Goal: Information Seeking & Learning: Learn about a topic

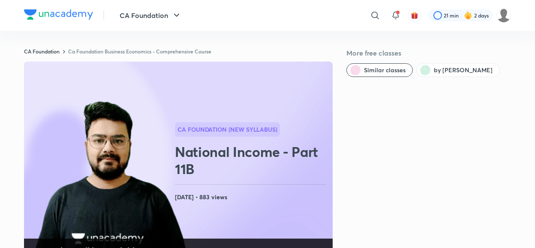
drag, startPoint x: 0, startPoint y: 0, endPoint x: 177, endPoint y: 124, distance: 215.9
click at [177, 124] on div at bounding box center [227, 130] width 105 height 15
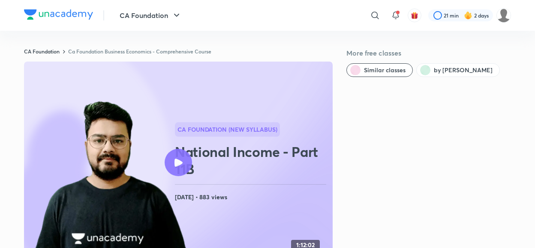
click at [182, 154] on div at bounding box center [177, 162] width 27 height 27
click at [174, 162] on icon at bounding box center [178, 163] width 8 height 8
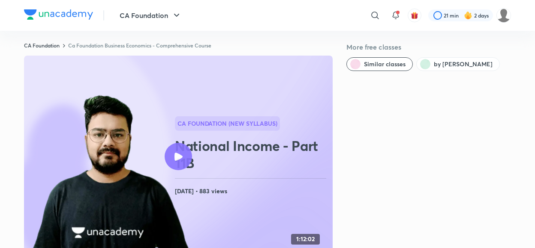
scroll to position [6, 0]
click at [174, 162] on div at bounding box center [177, 156] width 27 height 27
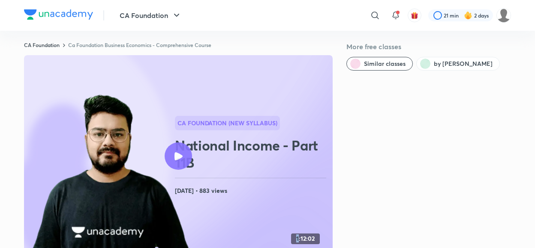
click at [174, 162] on div at bounding box center [177, 156] width 27 height 27
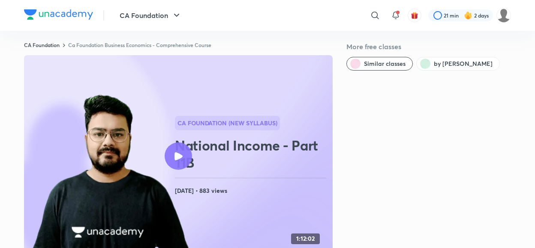
click at [174, 162] on div at bounding box center [177, 156] width 27 height 27
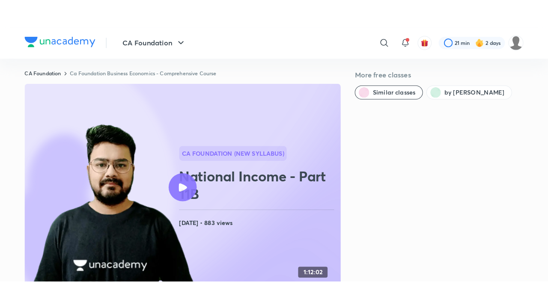
scroll to position [69, 0]
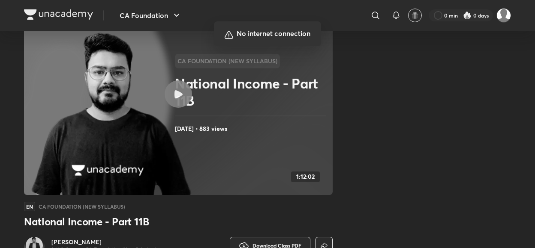
click at [300, 116] on div at bounding box center [267, 124] width 535 height 248
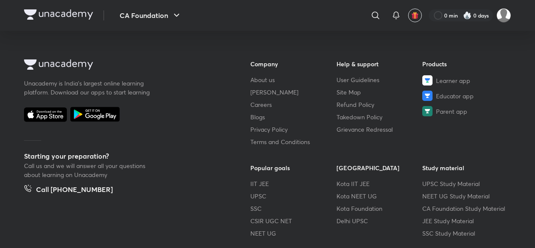
scroll to position [385, 0]
